Goal: Information Seeking & Learning: Learn about a topic

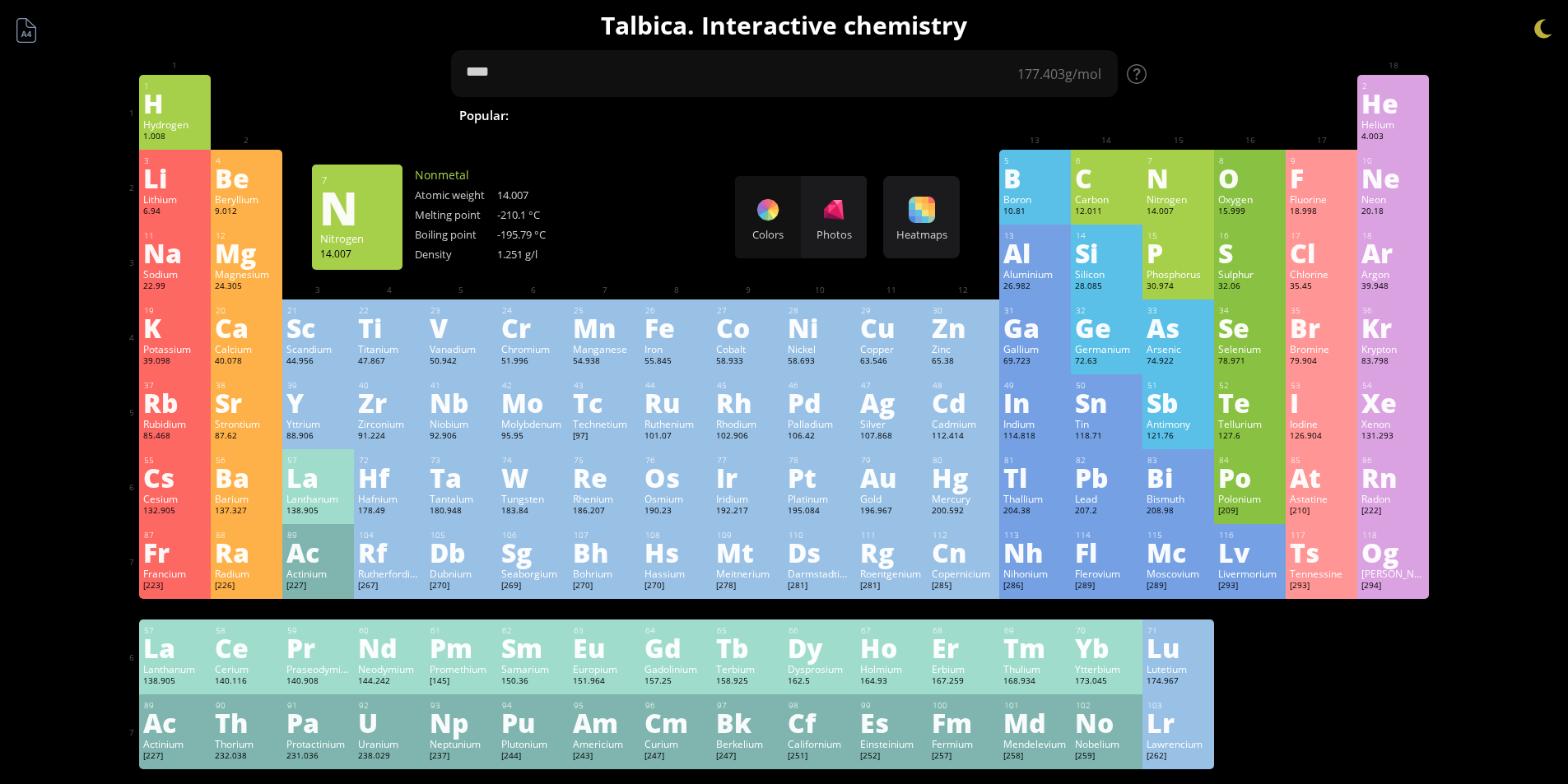
click at [968, 117] on span "Methane" at bounding box center [1003, 115] width 71 height 19
type textarea "*******"
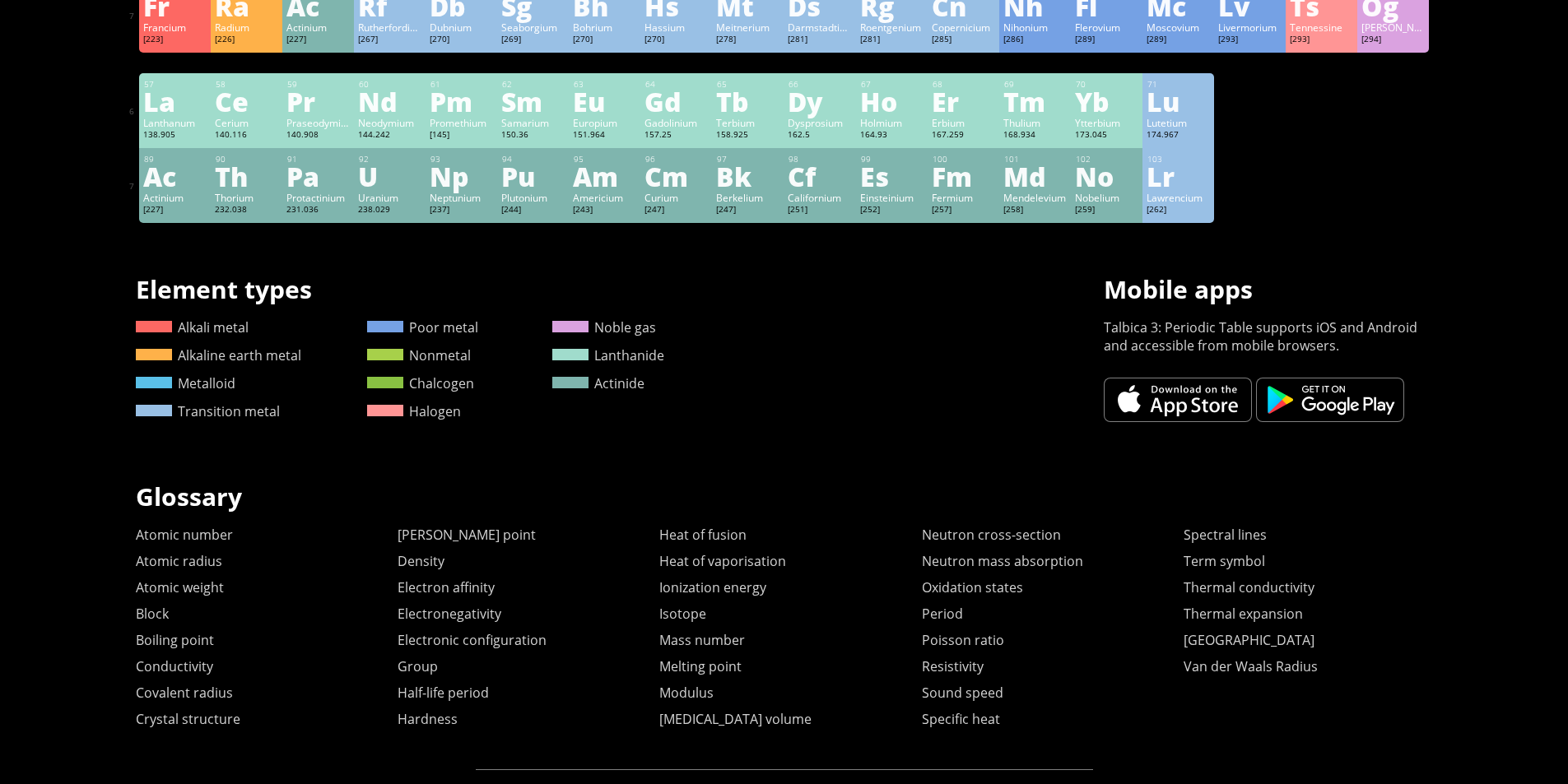
scroll to position [576, 0]
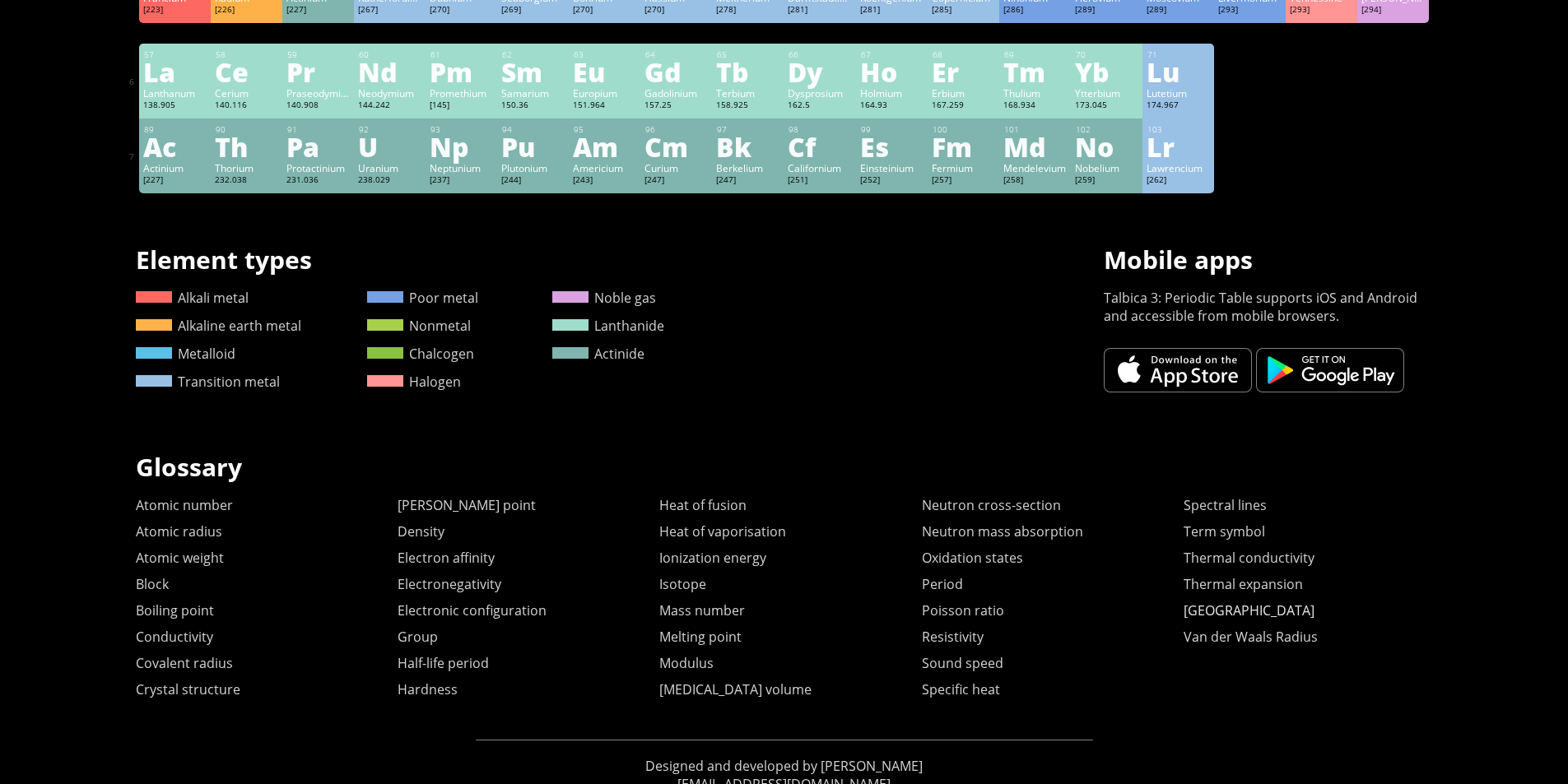
click at [1212, 617] on link "[GEOGRAPHIC_DATA]" at bounding box center [1249, 611] width 131 height 19
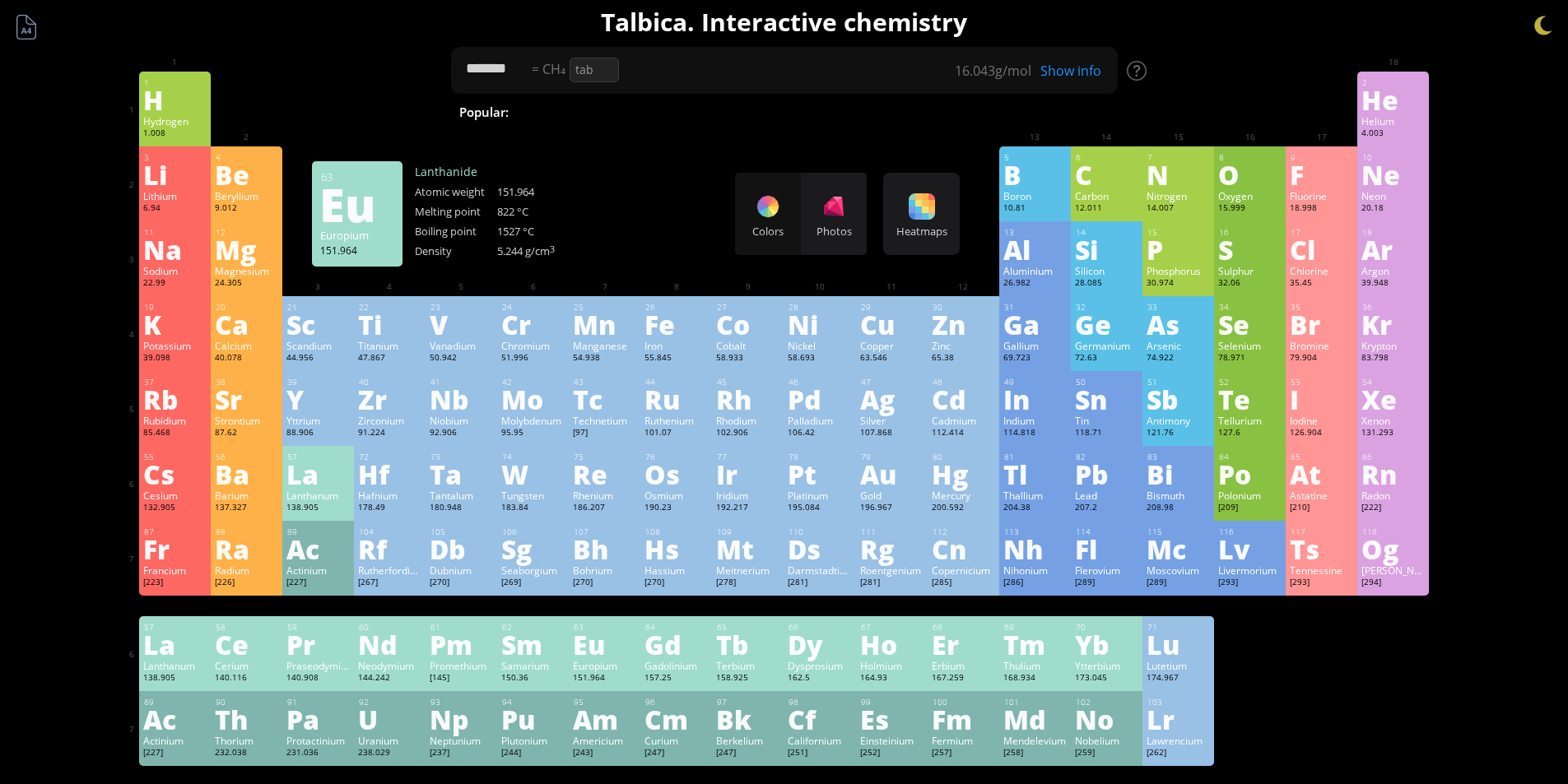
scroll to position [0, 0]
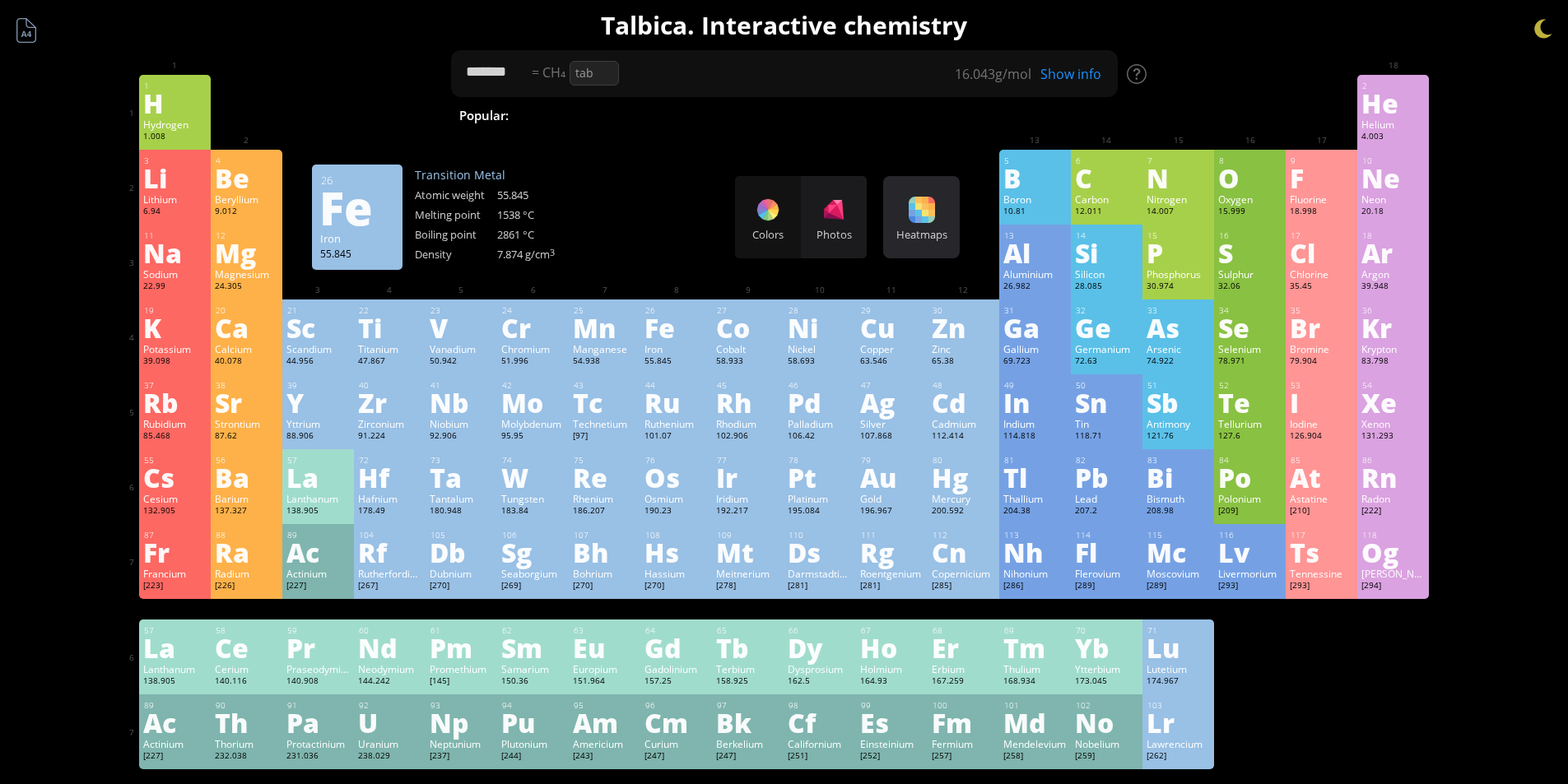
click at [920, 237] on div "Heatmaps" at bounding box center [922, 234] width 68 height 15
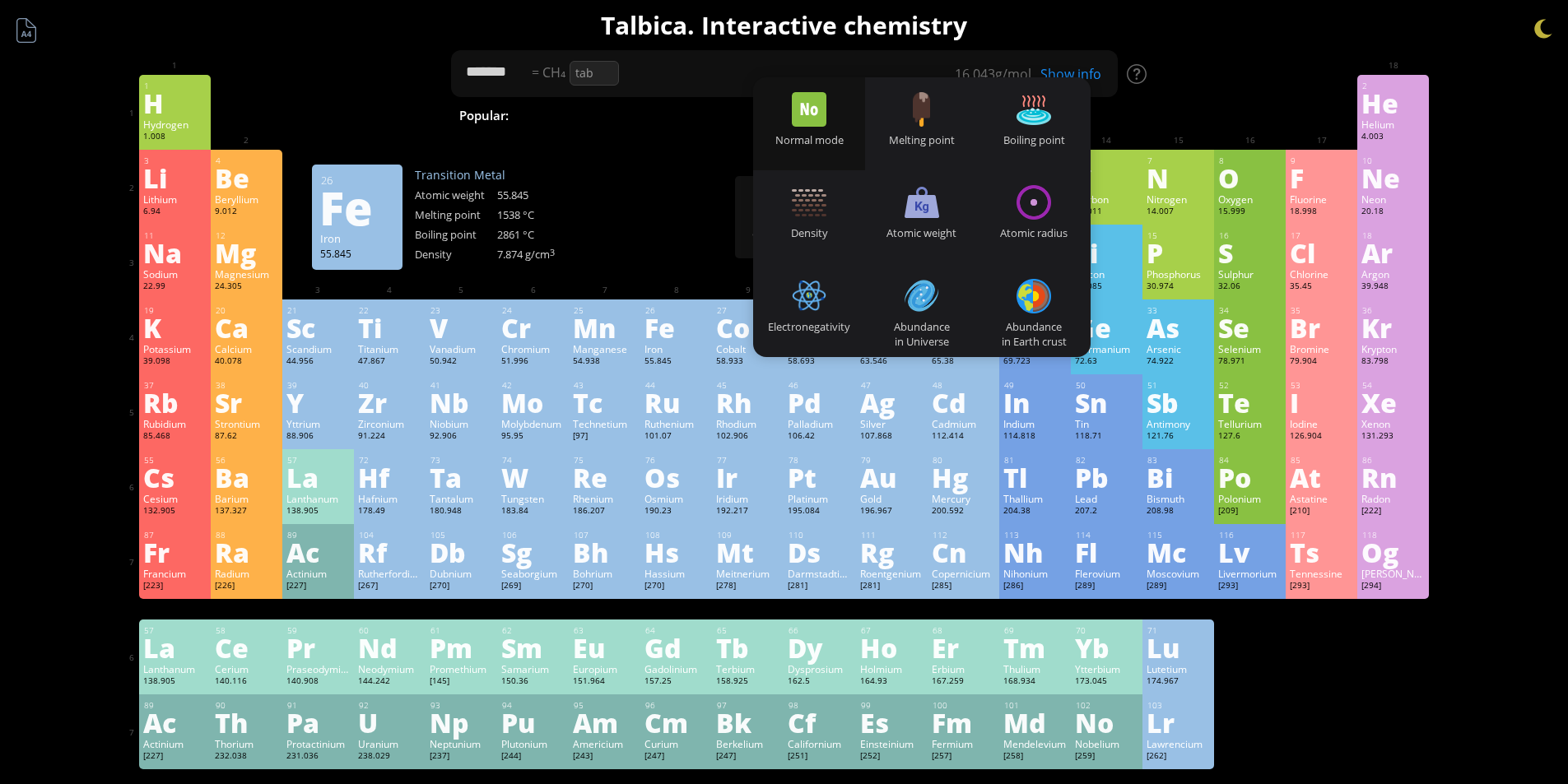
click at [656, 236] on div at bounding box center [675, 238] width 63 height 14
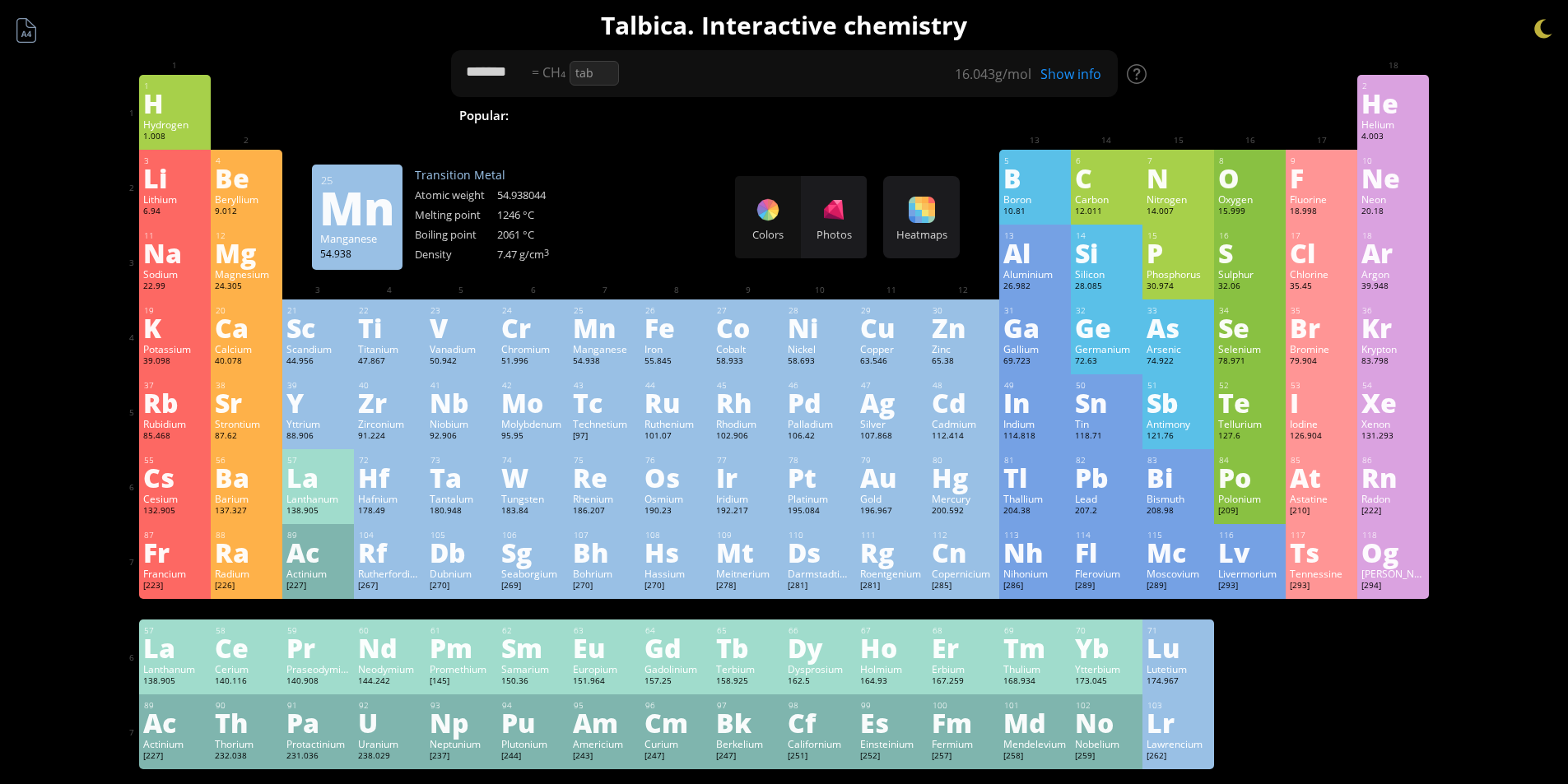
click at [593, 324] on div "Mn" at bounding box center [604, 327] width 63 height 26
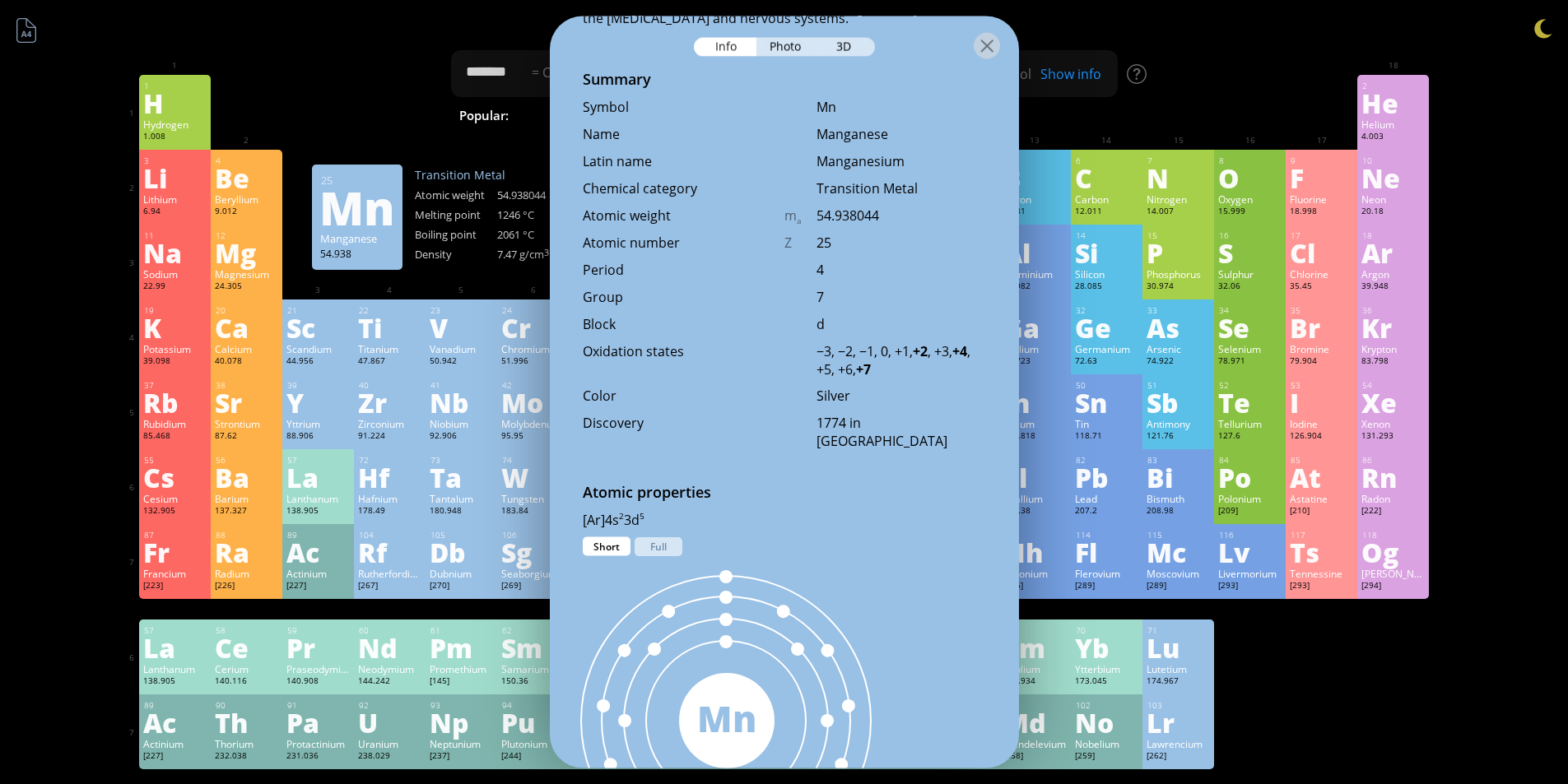
scroll to position [576, 0]
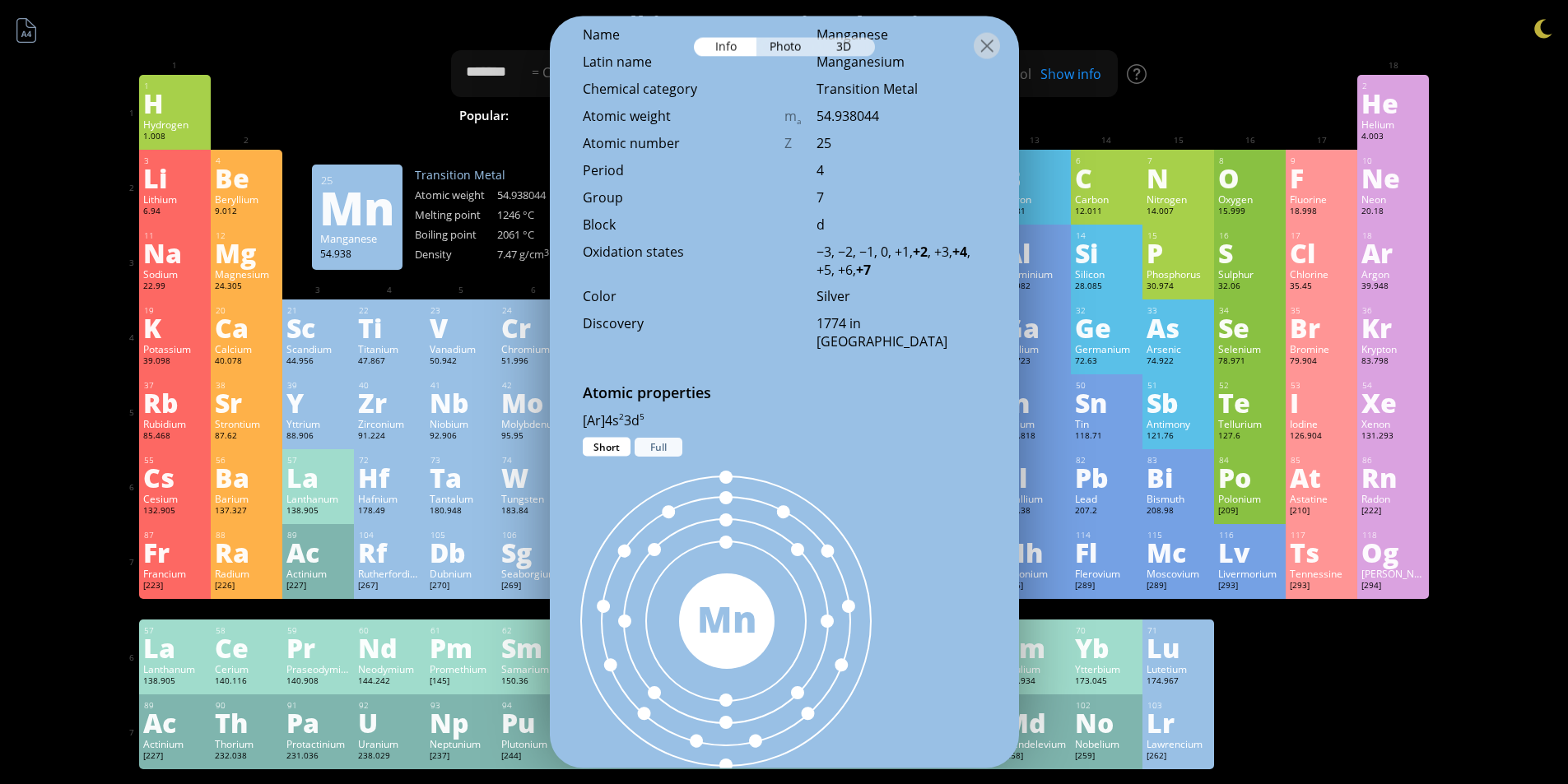
click at [643, 439] on div "Full" at bounding box center [658, 446] width 48 height 19
click at [621, 443] on div "Short" at bounding box center [606, 446] width 48 height 19
click at [644, 437] on div "Full" at bounding box center [658, 446] width 48 height 19
click at [644, 444] on div "Full" at bounding box center [658, 446] width 48 height 19
click at [651, 447] on div "Full" at bounding box center [658, 446] width 48 height 19
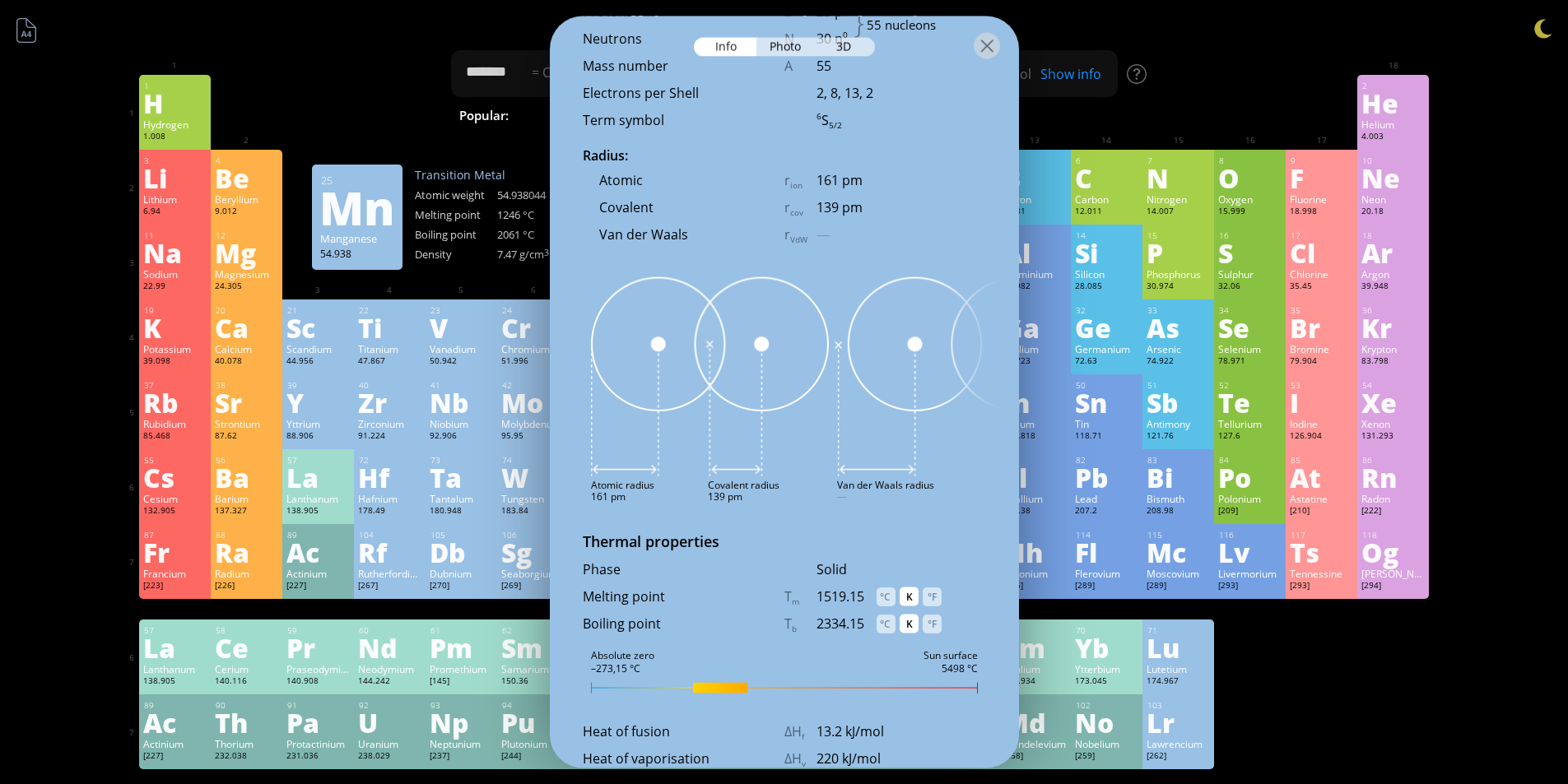
scroll to position [1481, 0]
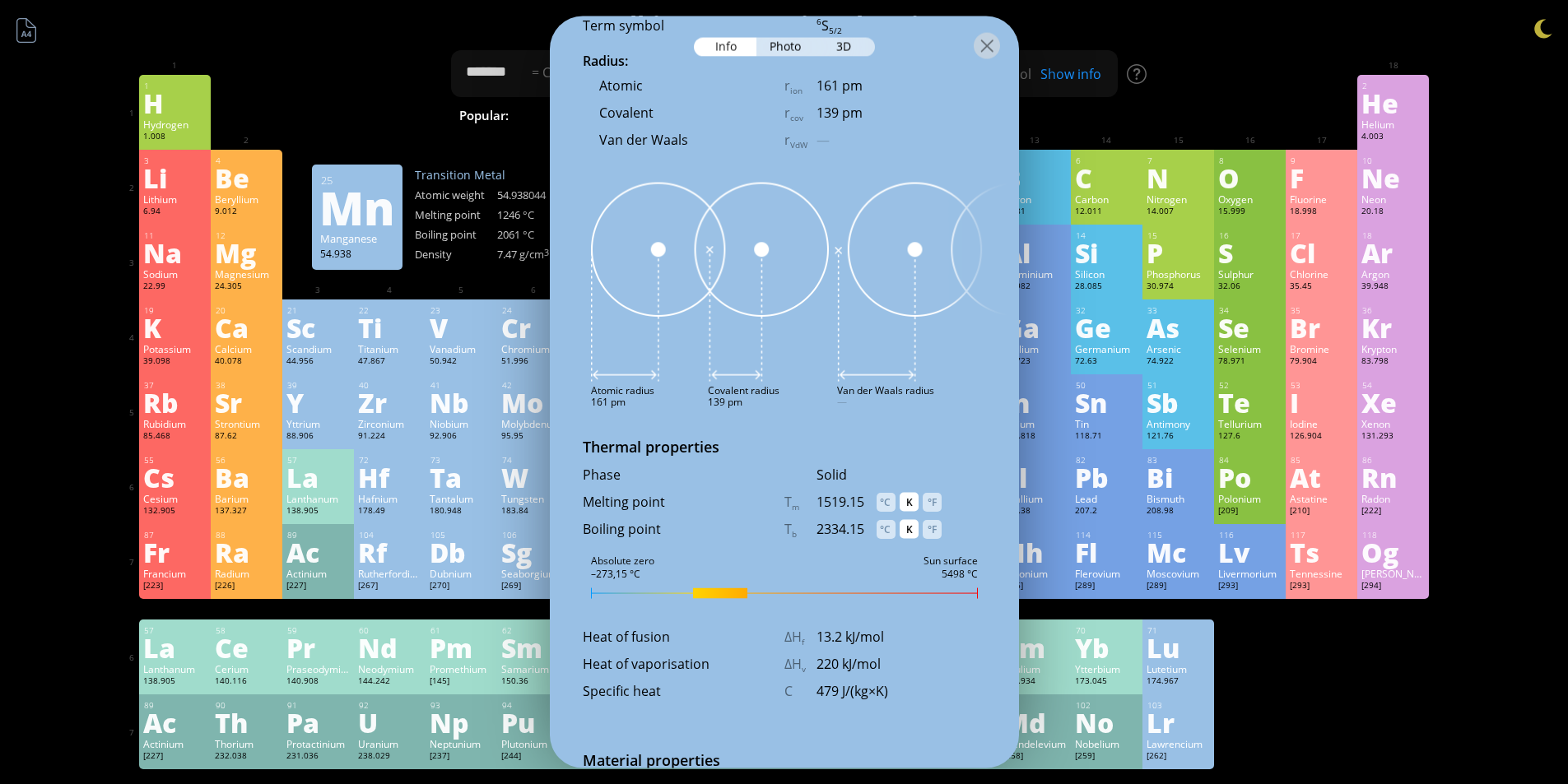
click at [457, 133] on div "Methane" at bounding box center [526, 120] width 150 height 45
click at [492, 264] on div "Transition Metal Atomic weight 54.938044 Melting point 1246 °C Boiling point 20…" at bounding box center [497, 216] width 165 height 99
click at [987, 44] on div at bounding box center [986, 45] width 26 height 26
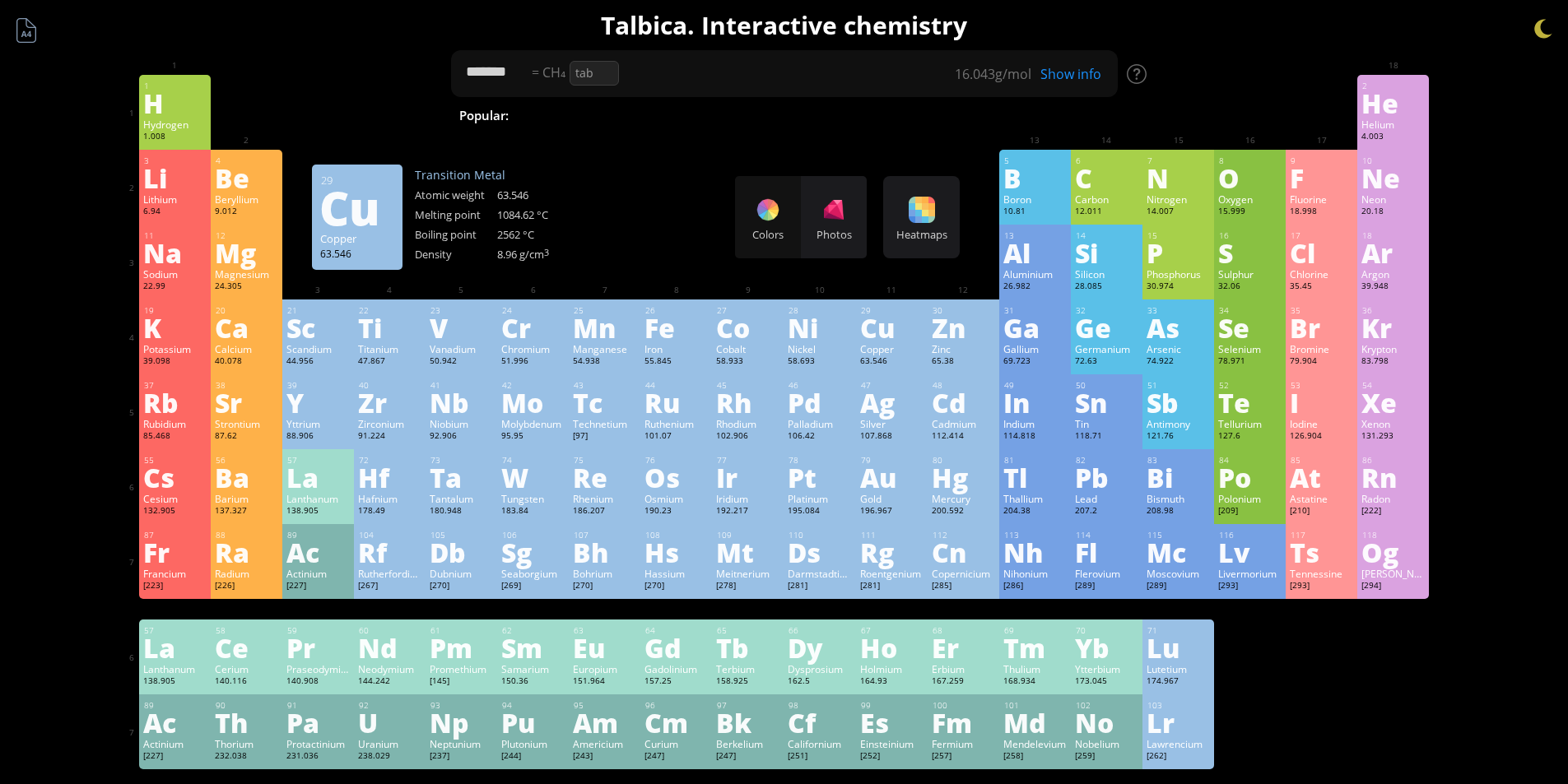
click at [885, 341] on div "Cu" at bounding box center [892, 327] width 63 height 26
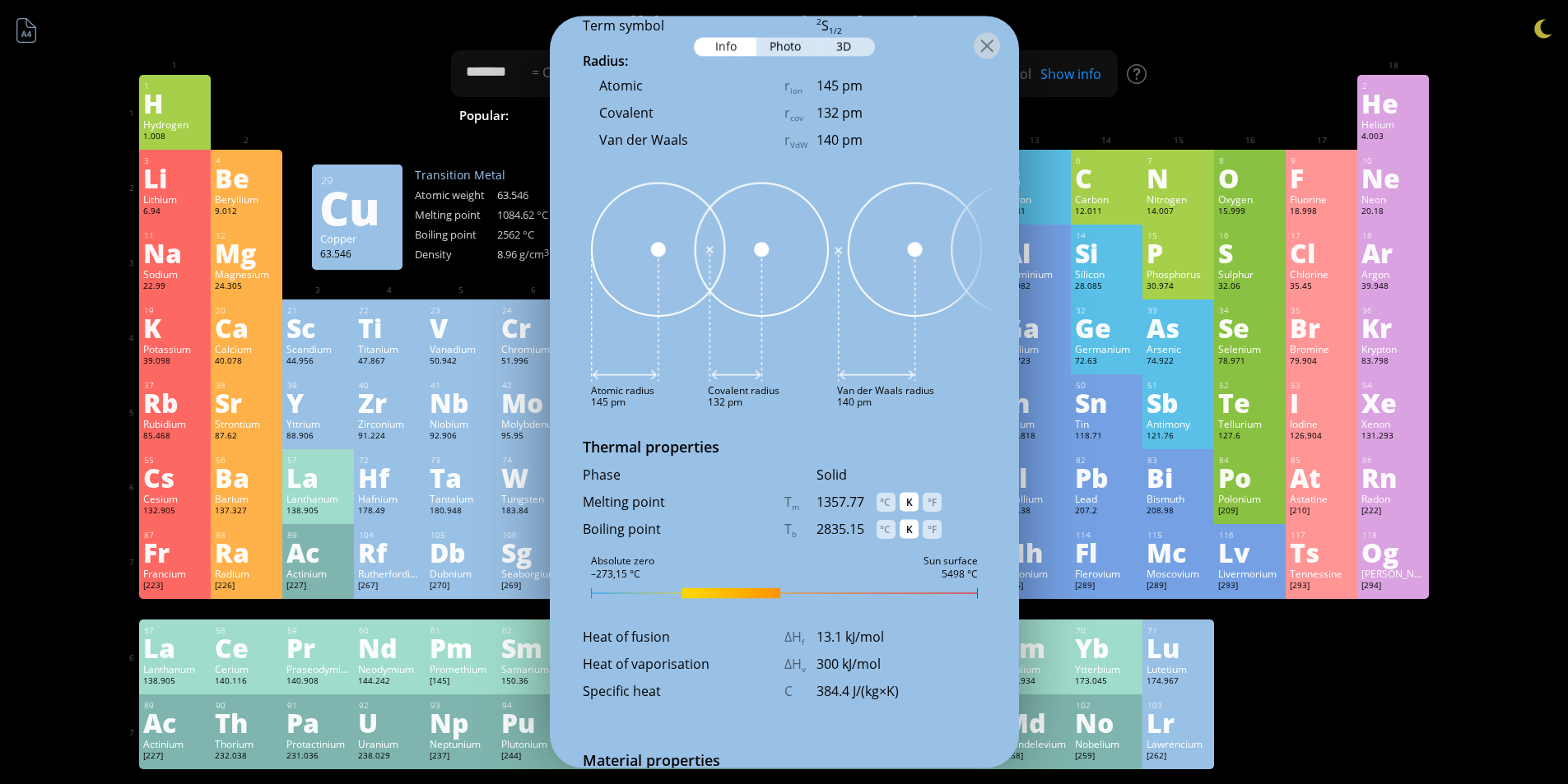
click at [787, 56] on div at bounding box center [784, 44] width 470 height 57
click at [787, 48] on div "Photo" at bounding box center [785, 46] width 59 height 19
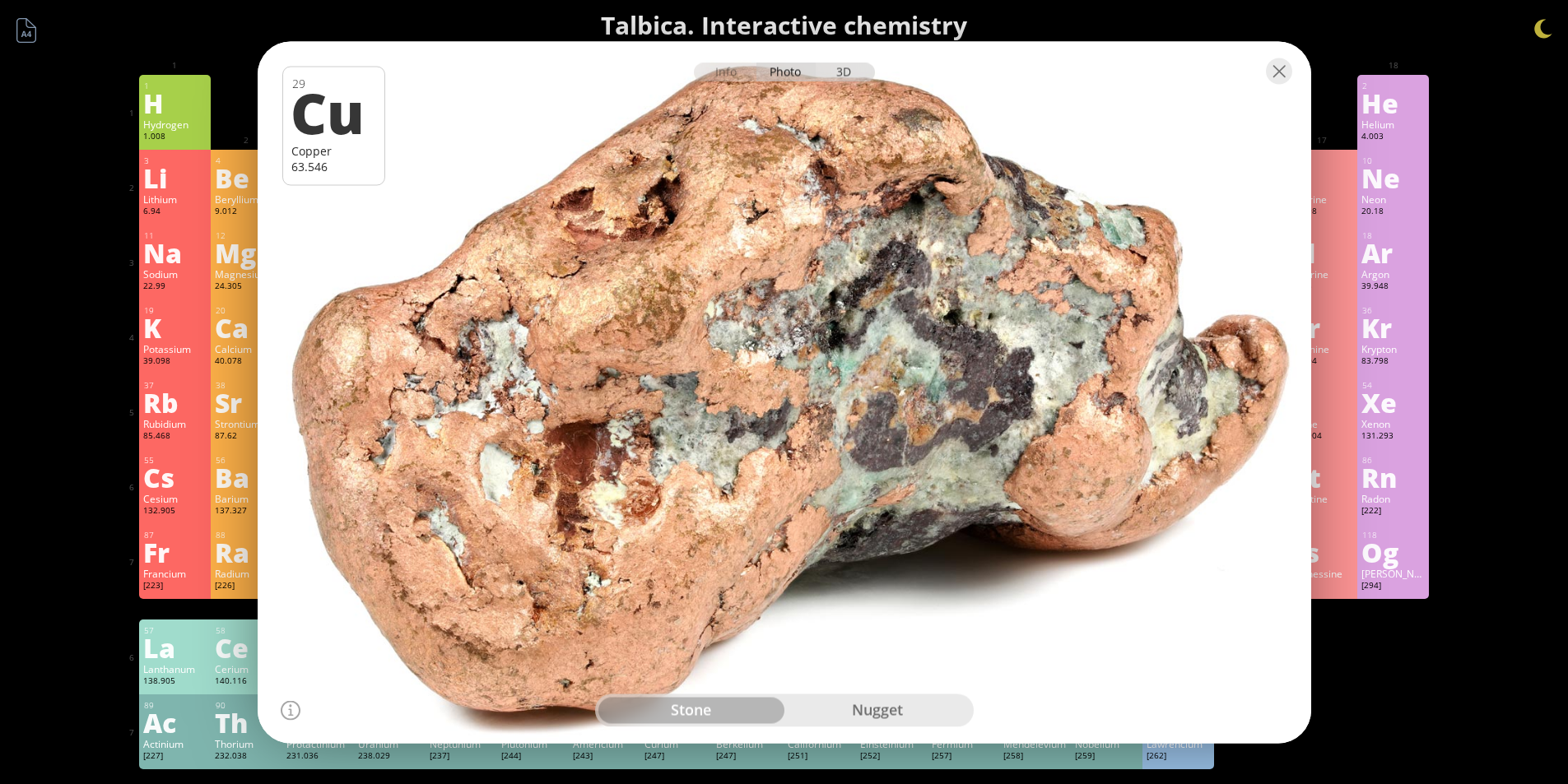
click at [843, 66] on div "3D" at bounding box center [845, 71] width 59 height 19
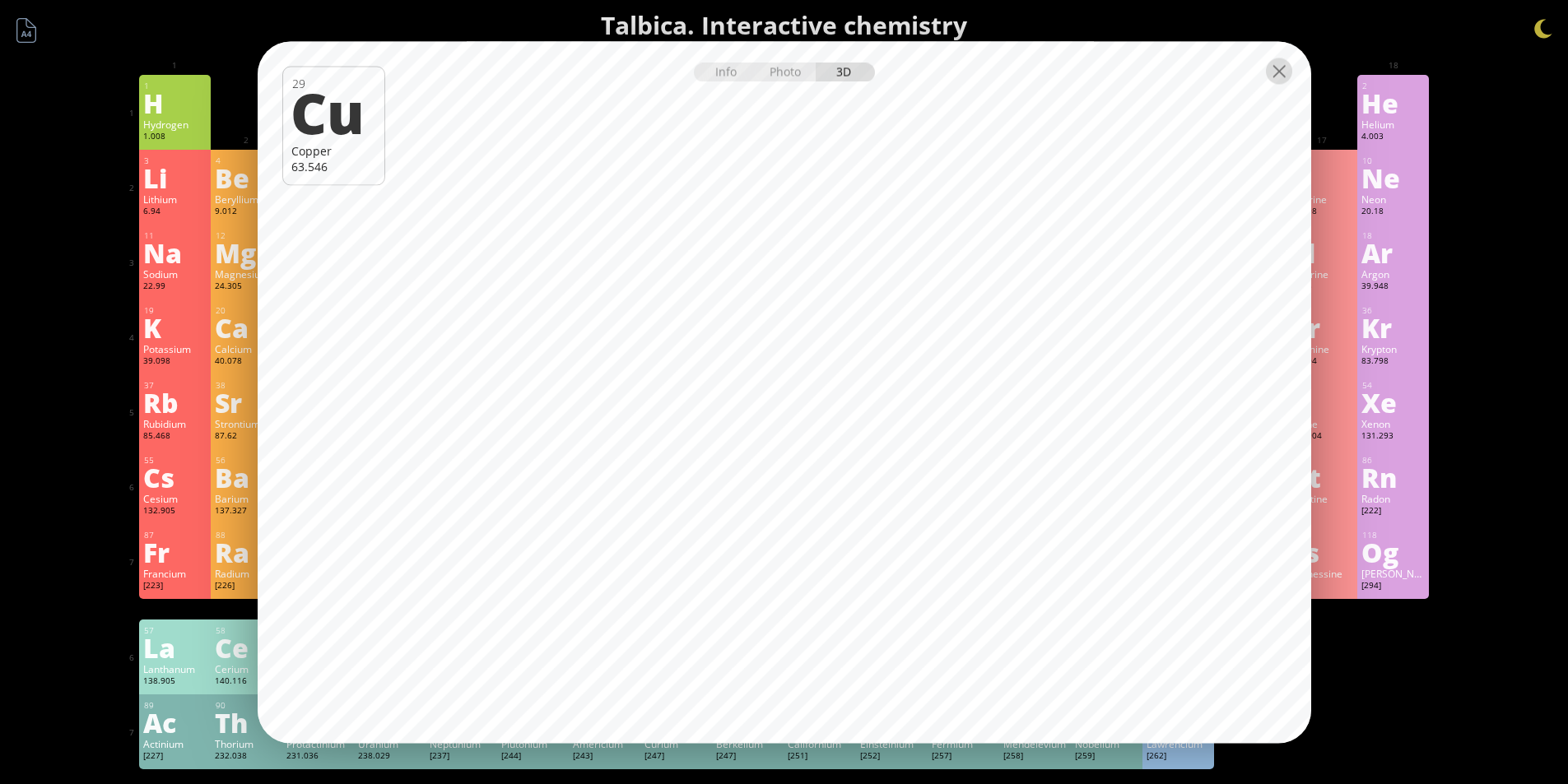
click at [1266, 79] on div at bounding box center [1279, 70] width 26 height 26
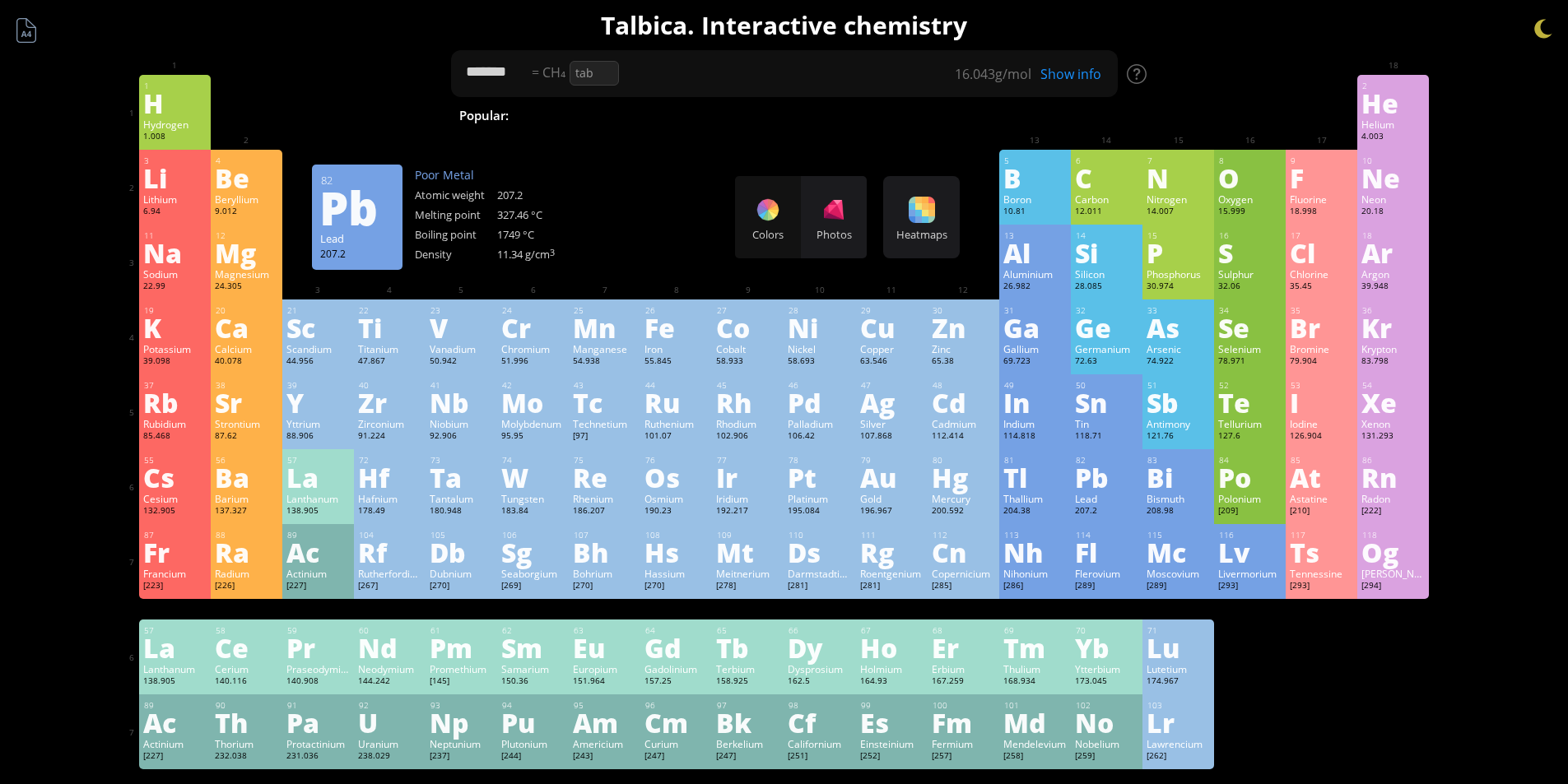
click at [1103, 488] on div "Pb" at bounding box center [1106, 476] width 63 height 26
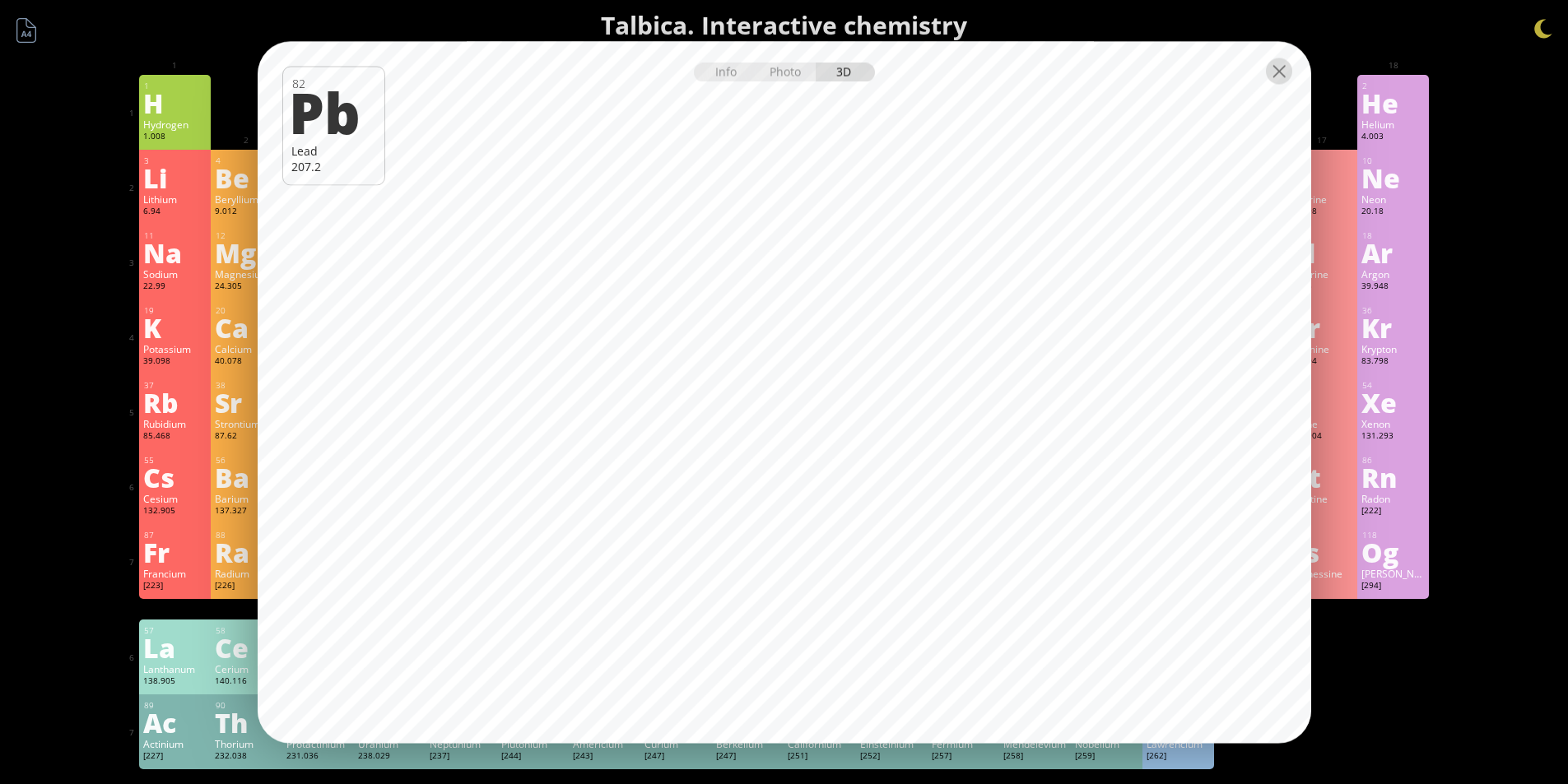
click at [1270, 77] on div at bounding box center [1279, 70] width 26 height 26
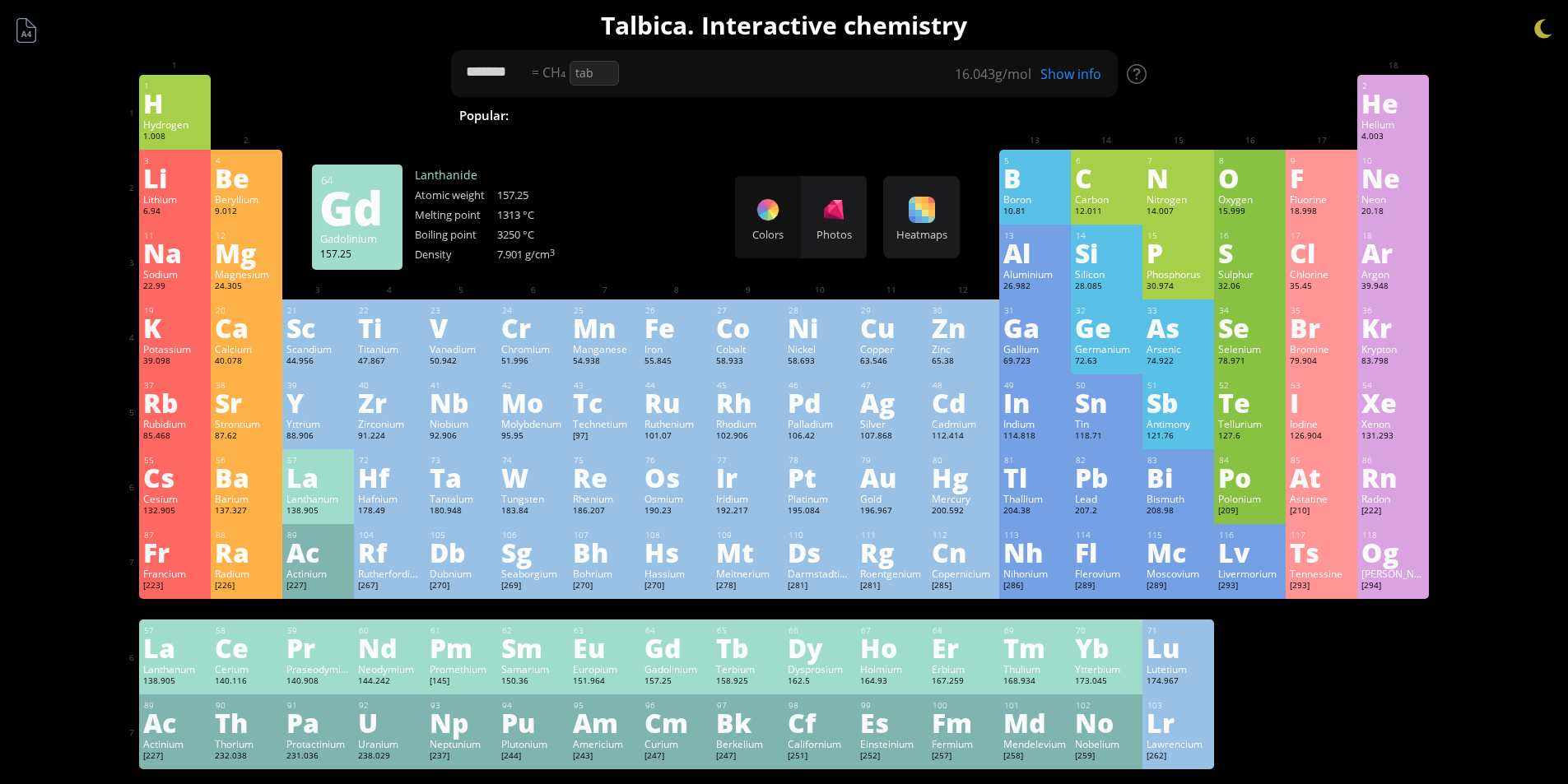
click at [665, 654] on div "Gd" at bounding box center [675, 647] width 63 height 26
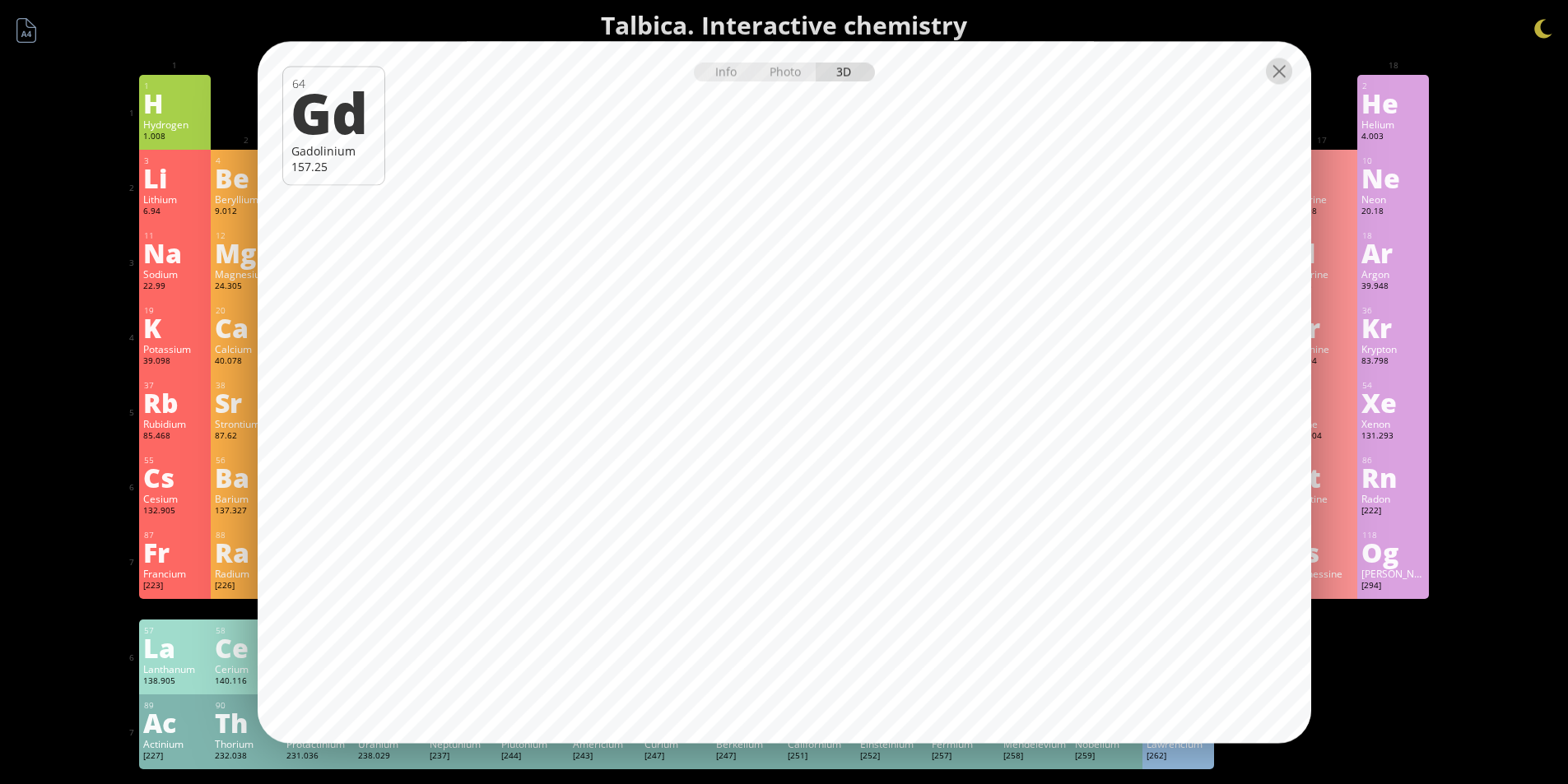
click at [1283, 77] on div at bounding box center [1279, 70] width 26 height 26
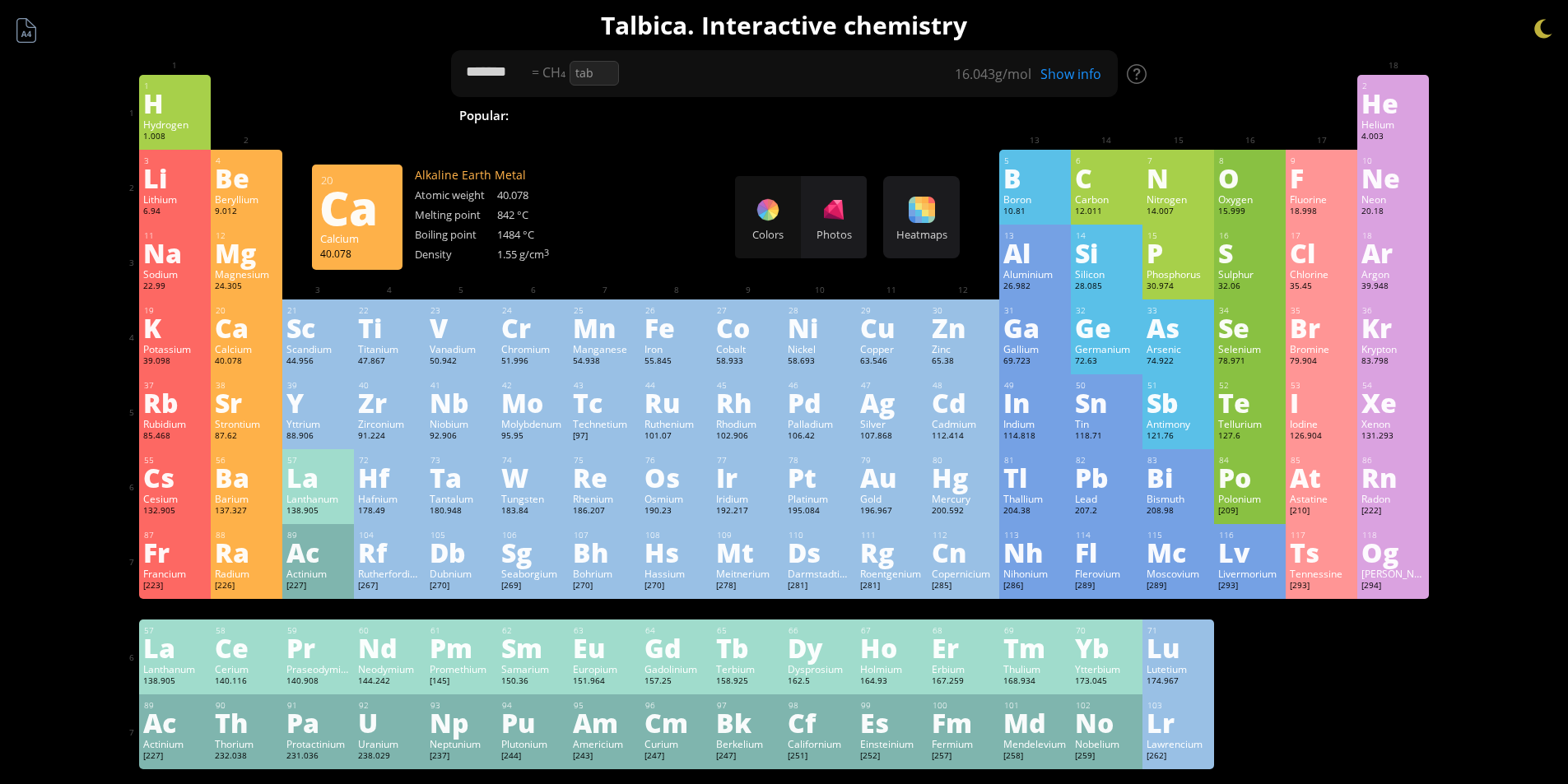
click at [237, 315] on div "Ca" at bounding box center [246, 327] width 63 height 26
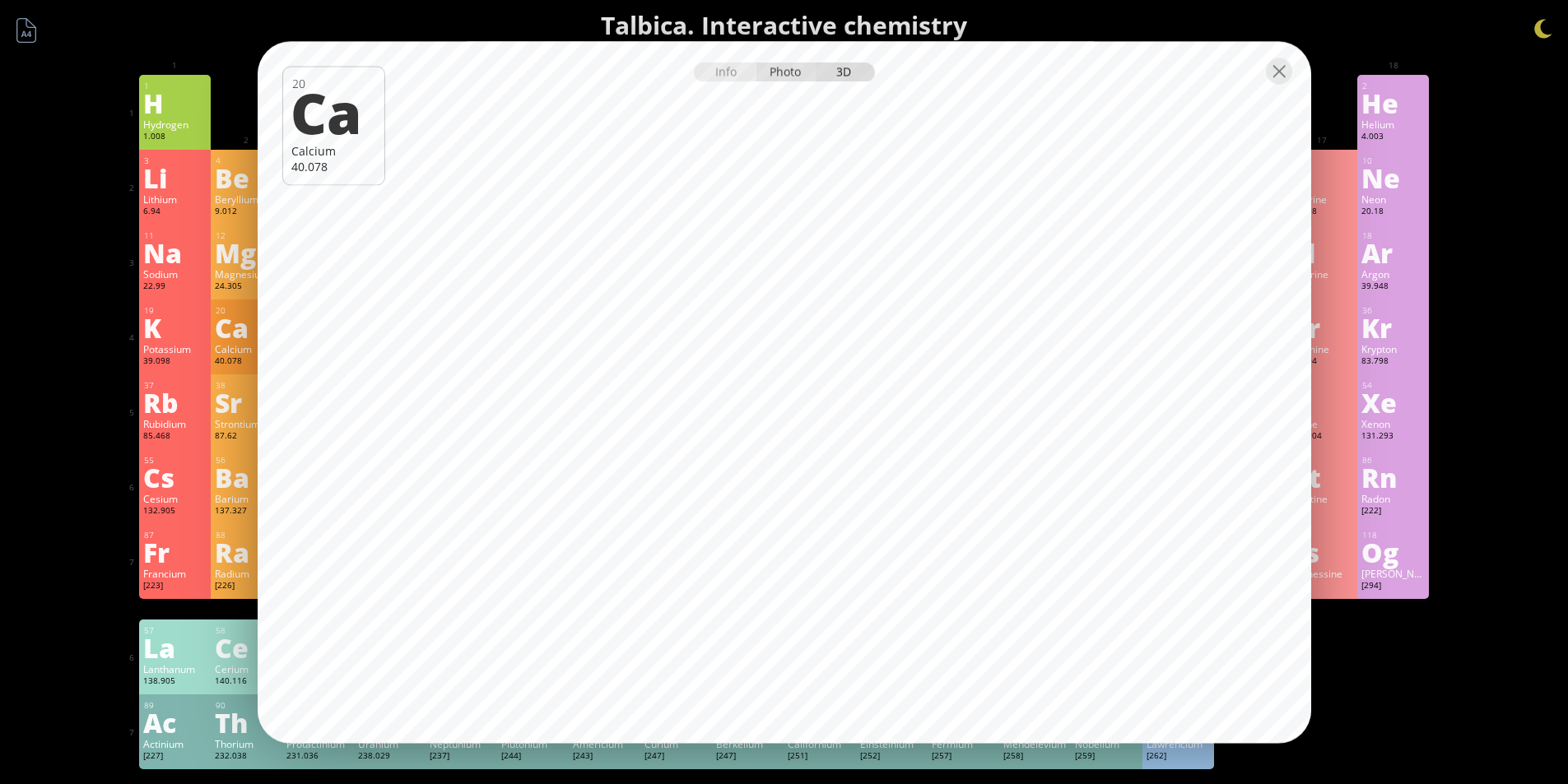
click at [790, 75] on div "Photo" at bounding box center [785, 71] width 59 height 19
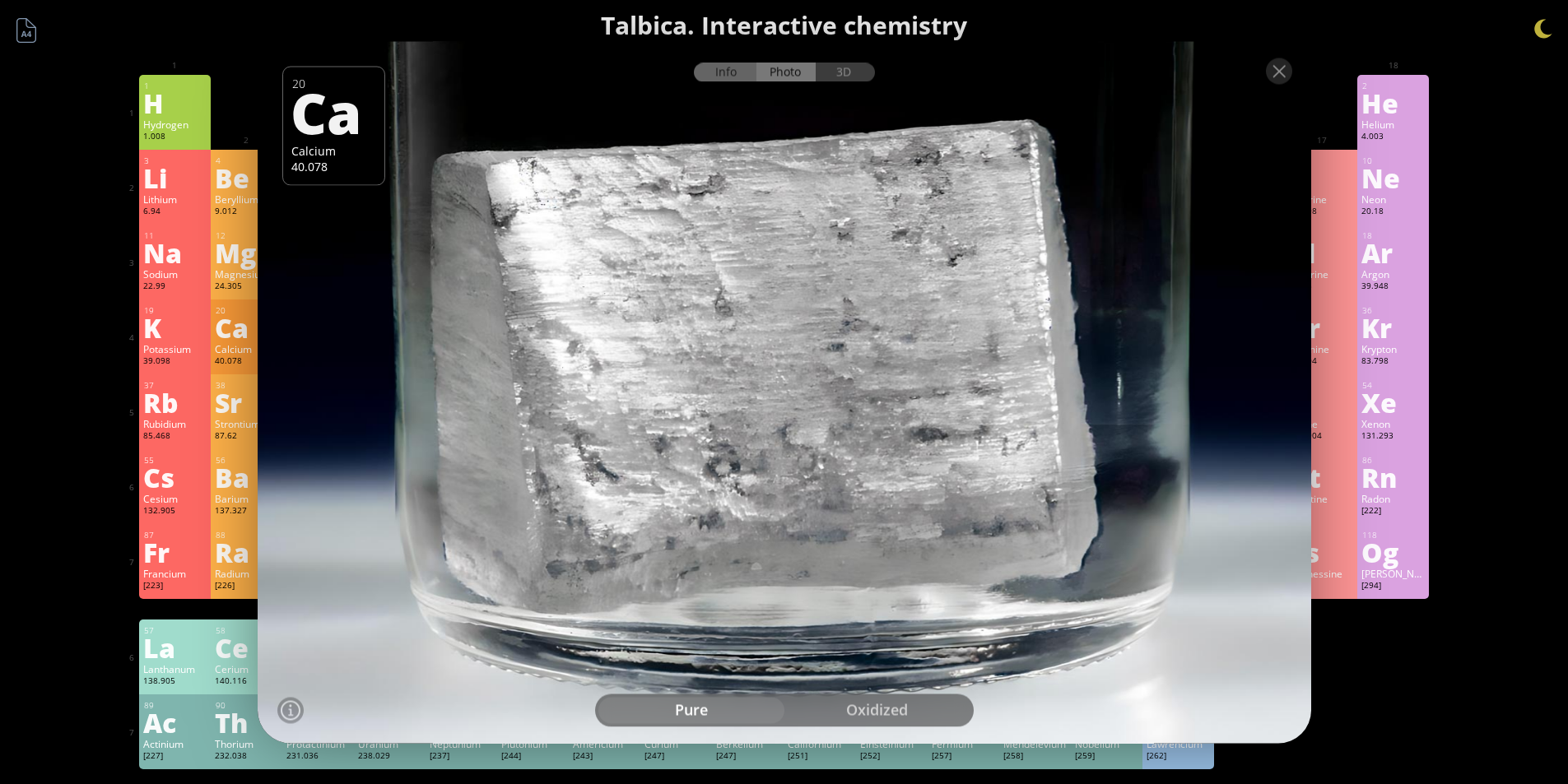
click at [728, 78] on div "Info" at bounding box center [725, 71] width 63 height 19
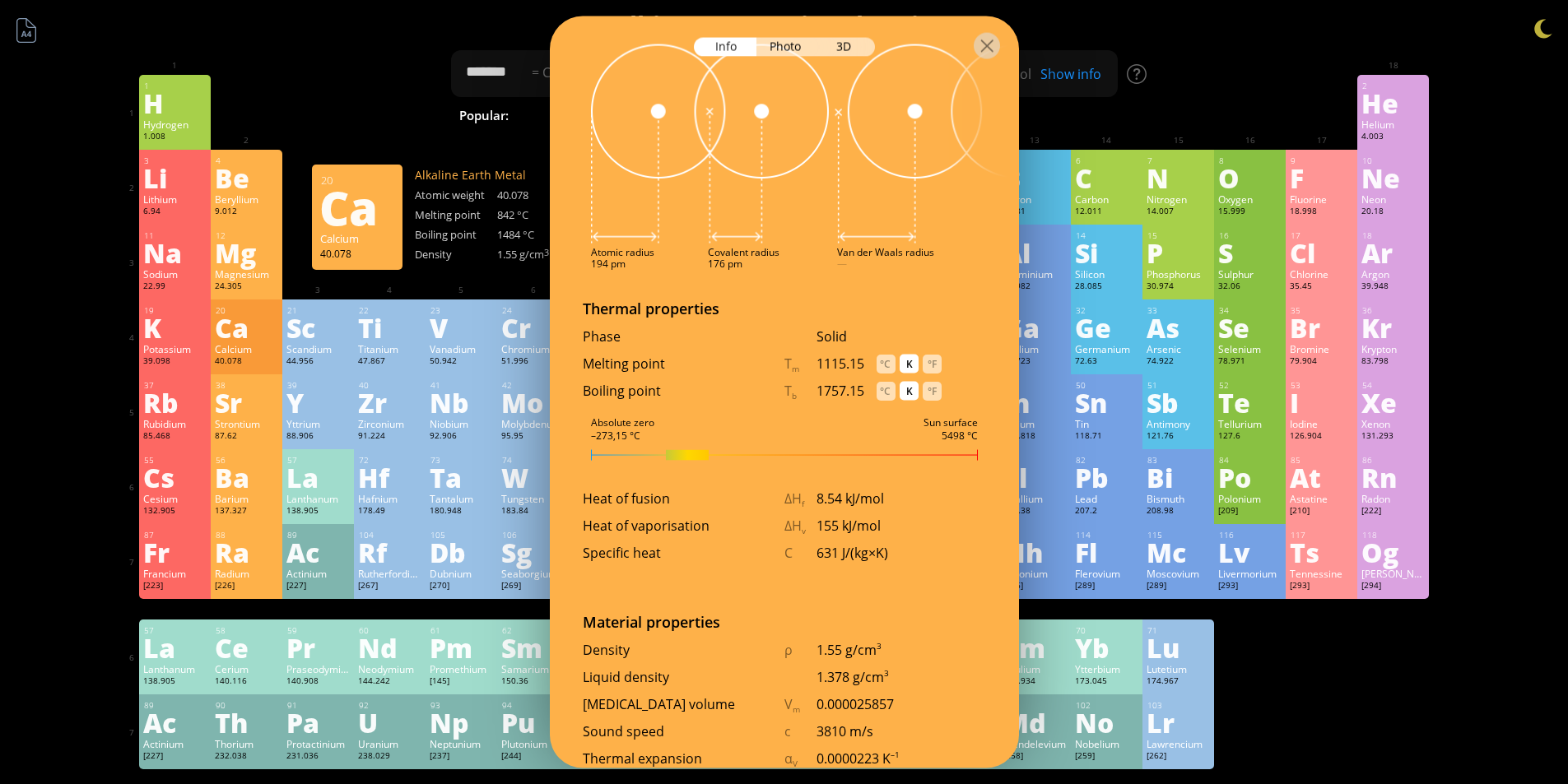
scroll to position [1602, 0]
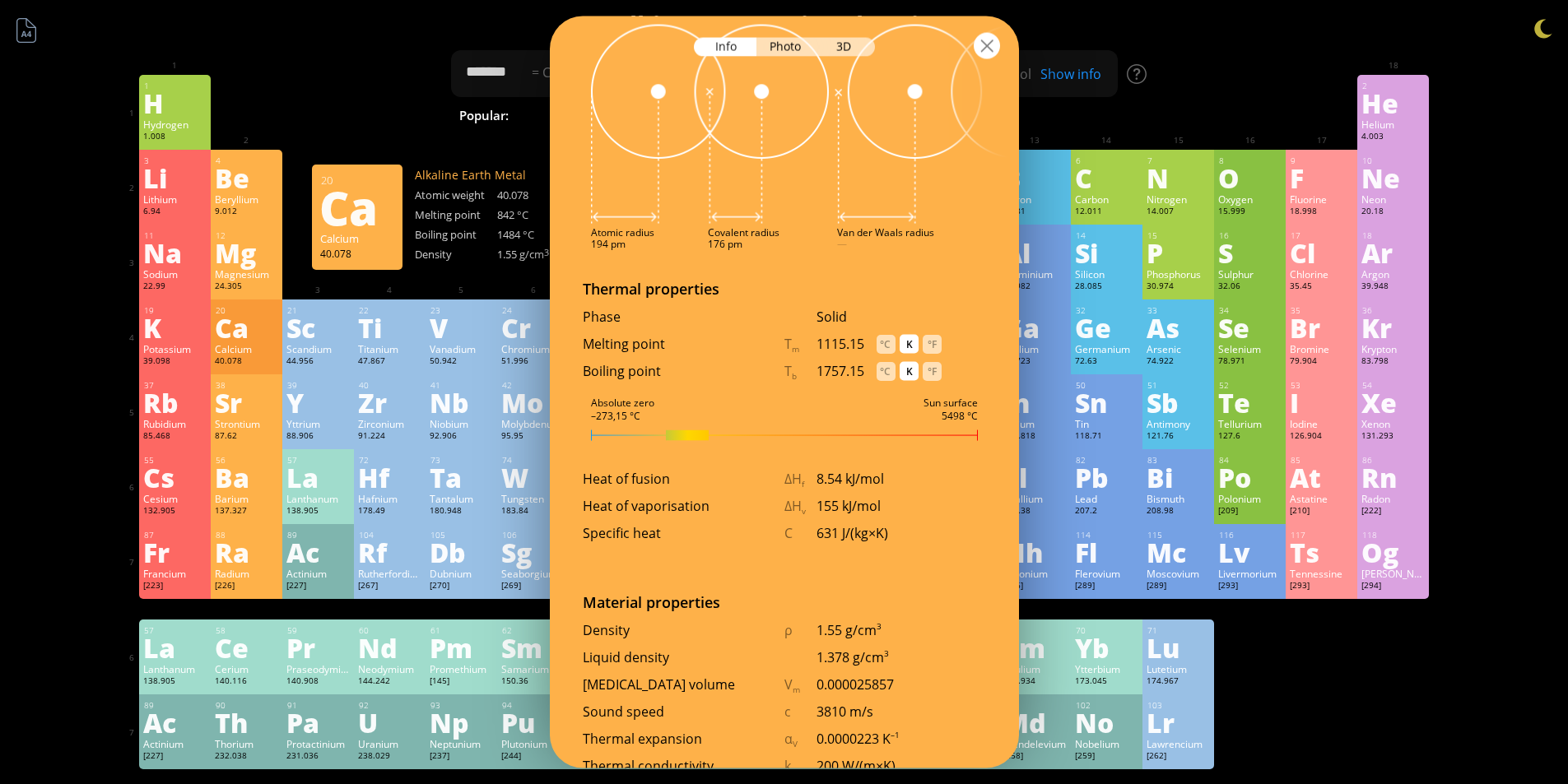
click at [998, 50] on div at bounding box center [986, 45] width 26 height 26
